Goal: Information Seeking & Learning: Learn about a topic

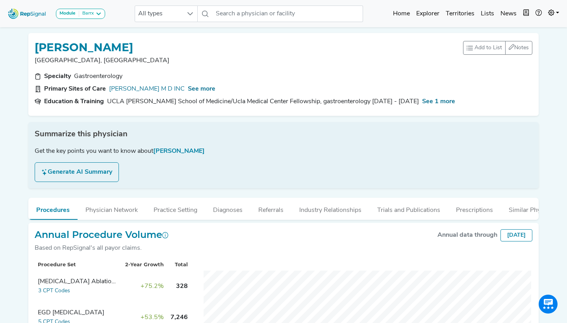
scroll to position [65, 0]
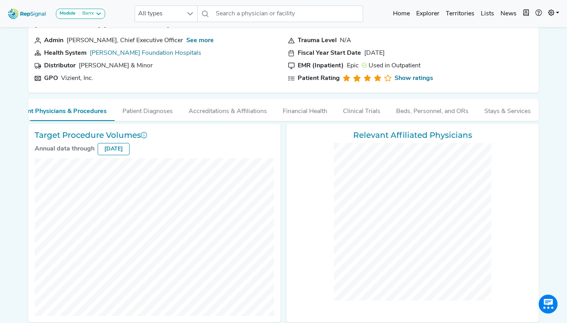
scroll to position [0, 32]
click at [505, 108] on button "Stays & Services" at bounding box center [508, 109] width 62 height 21
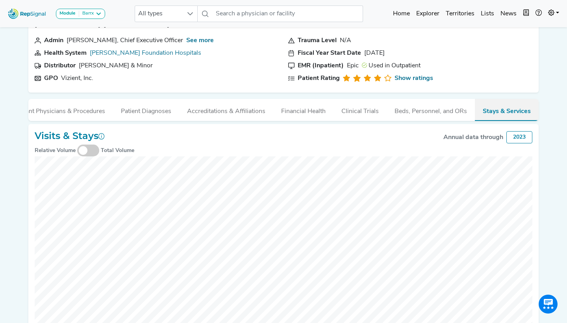
scroll to position [0, 26]
click at [321, 110] on button "Financial Health" at bounding box center [303, 109] width 60 height 21
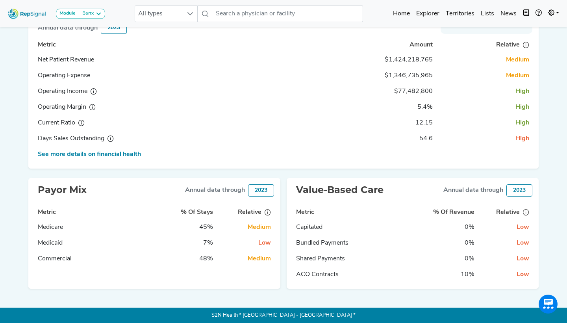
scroll to position [158, 0]
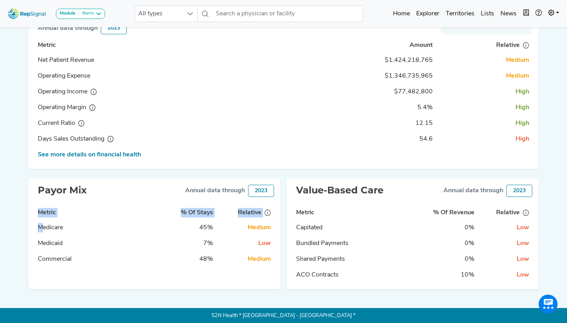
drag, startPoint x: 45, startPoint y: 230, endPoint x: 163, endPoint y: 270, distance: 124.9
click at [163, 270] on div "Payor Mix Annual data through 2023 Metric % Of Stays Relative Medicare 45% Medi…" at bounding box center [154, 233] width 252 height 111
click at [253, 282] on div "Payor Mix Annual data through 2023 Metric % Of Stays Relative Medicare 45% Medi…" at bounding box center [154, 233] width 252 height 111
drag, startPoint x: 173, startPoint y: 216, endPoint x: 275, endPoint y: 216, distance: 102.4
click at [275, 216] on div "Payor Mix Annual data through 2023 Metric % Of Stays Relative Medicare 45% Medi…" at bounding box center [154, 233] width 252 height 111
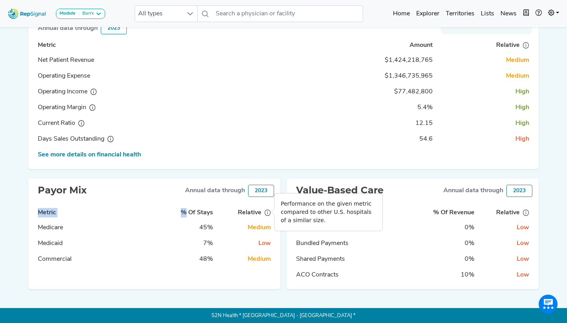
click at [270, 215] on icon at bounding box center [268, 213] width 6 height 6
click at [319, 274] on div "ACO Contracts" at bounding box center [335, 274] width 79 height 9
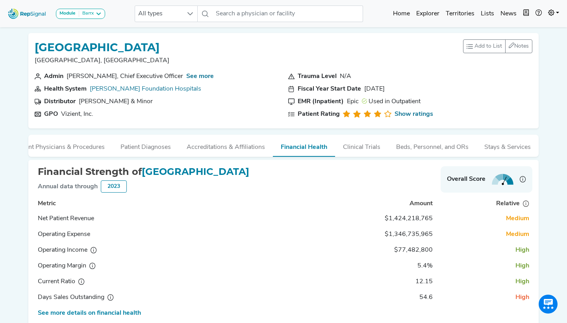
scroll to position [0, 0]
click at [238, 150] on button "Accreditations & Affiliations" at bounding box center [226, 145] width 94 height 21
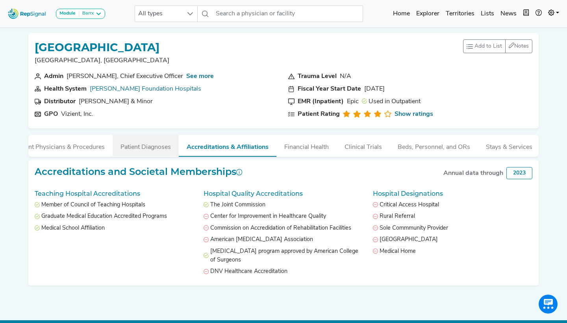
click at [145, 140] on button "Patient Diagnoses" at bounding box center [146, 145] width 66 height 21
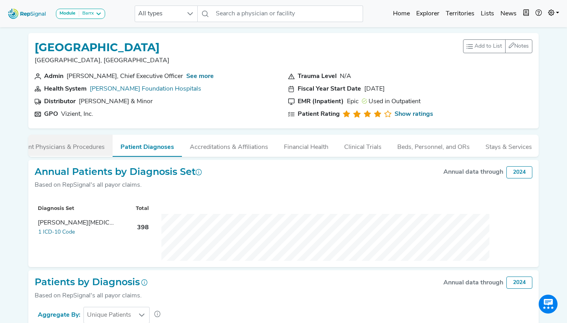
click at [75, 154] on button "Relevant Physicians & Procedures" at bounding box center [57, 145] width 111 height 21
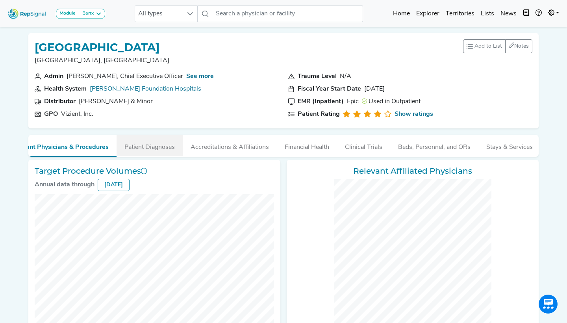
click at [147, 141] on button "Patient Diagnoses" at bounding box center [150, 145] width 66 height 21
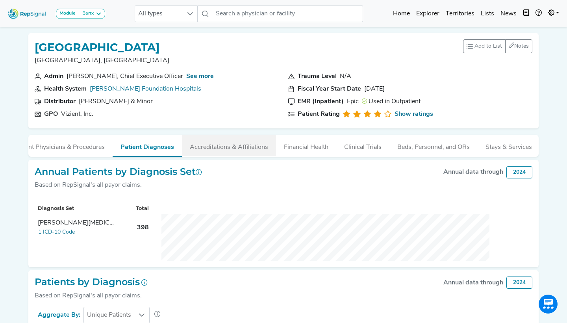
click at [219, 137] on button "Accreditations & Affiliations" at bounding box center [229, 145] width 94 height 21
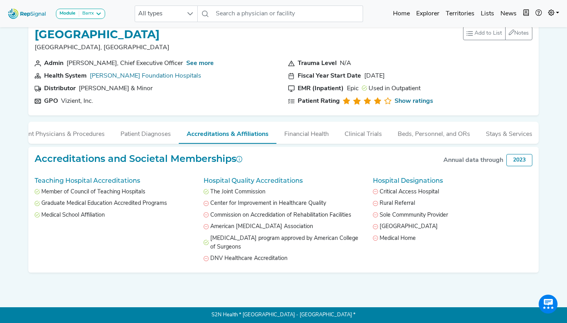
scroll to position [13, 0]
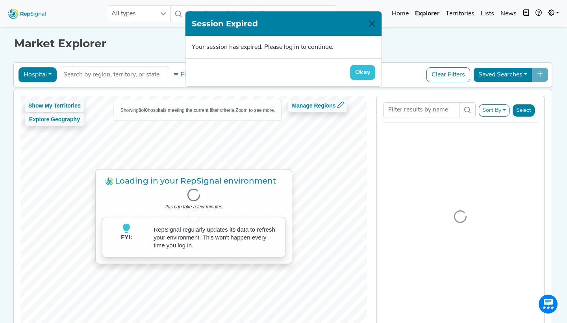
click at [373, 24] on button "Close" at bounding box center [372, 23] width 13 height 13
